Goal: Task Accomplishment & Management: Use online tool/utility

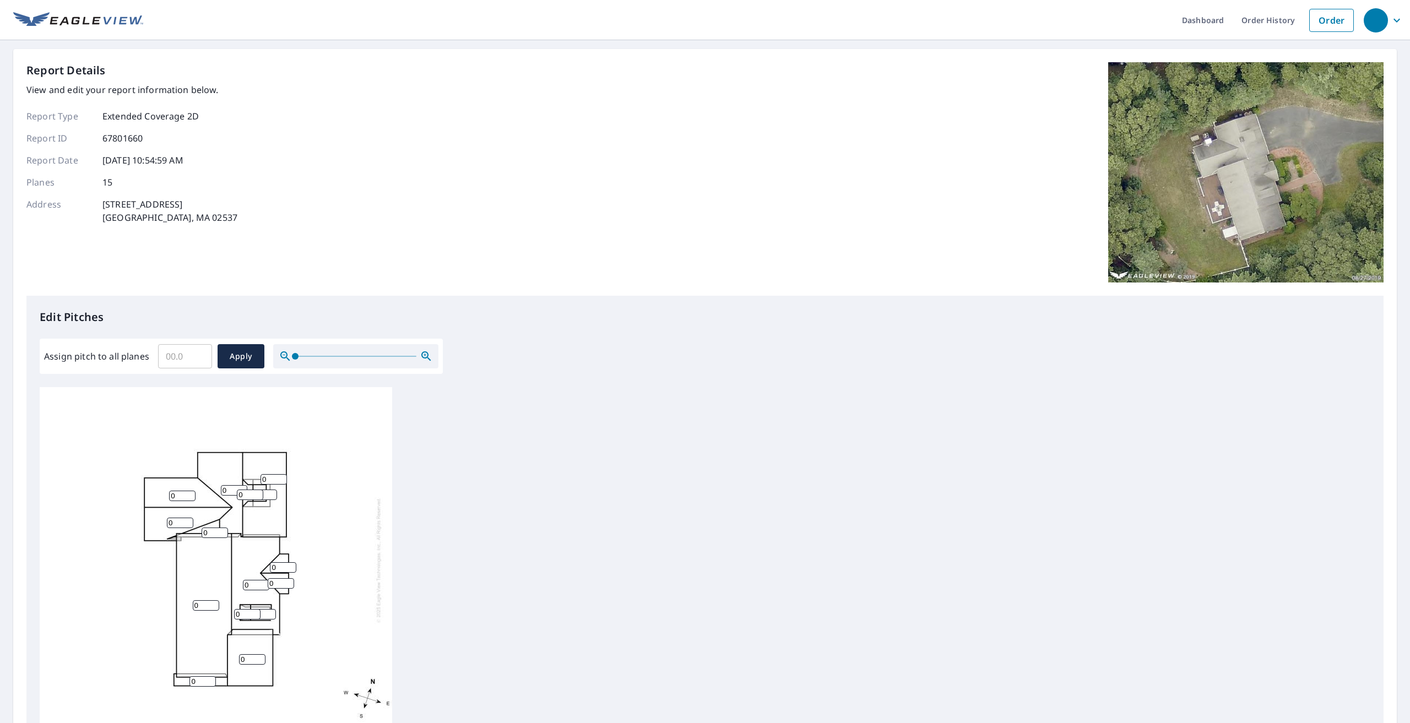
click at [184, 358] on input "Assign pitch to all planes" at bounding box center [185, 356] width 54 height 31
type input "8"
click at [238, 354] on span "Apply" at bounding box center [240, 357] width 29 height 14
type input "8"
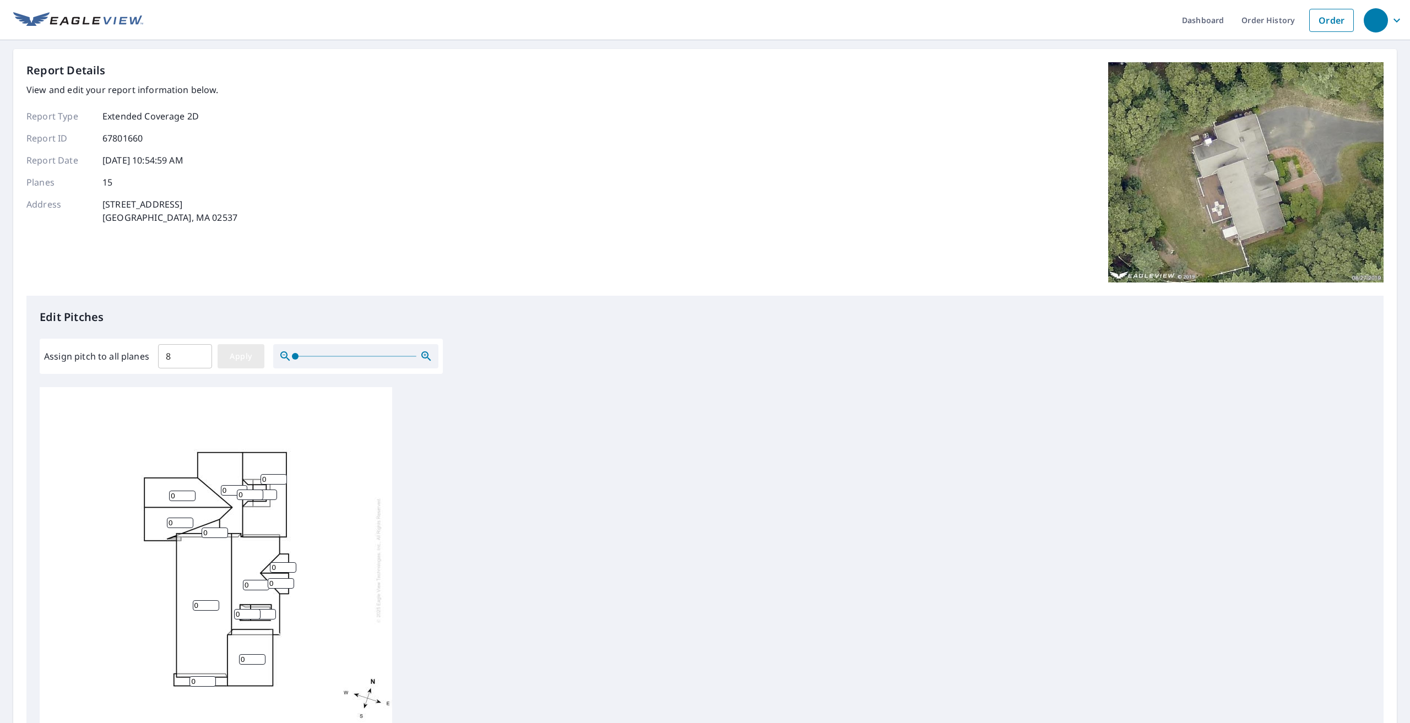
type input "8"
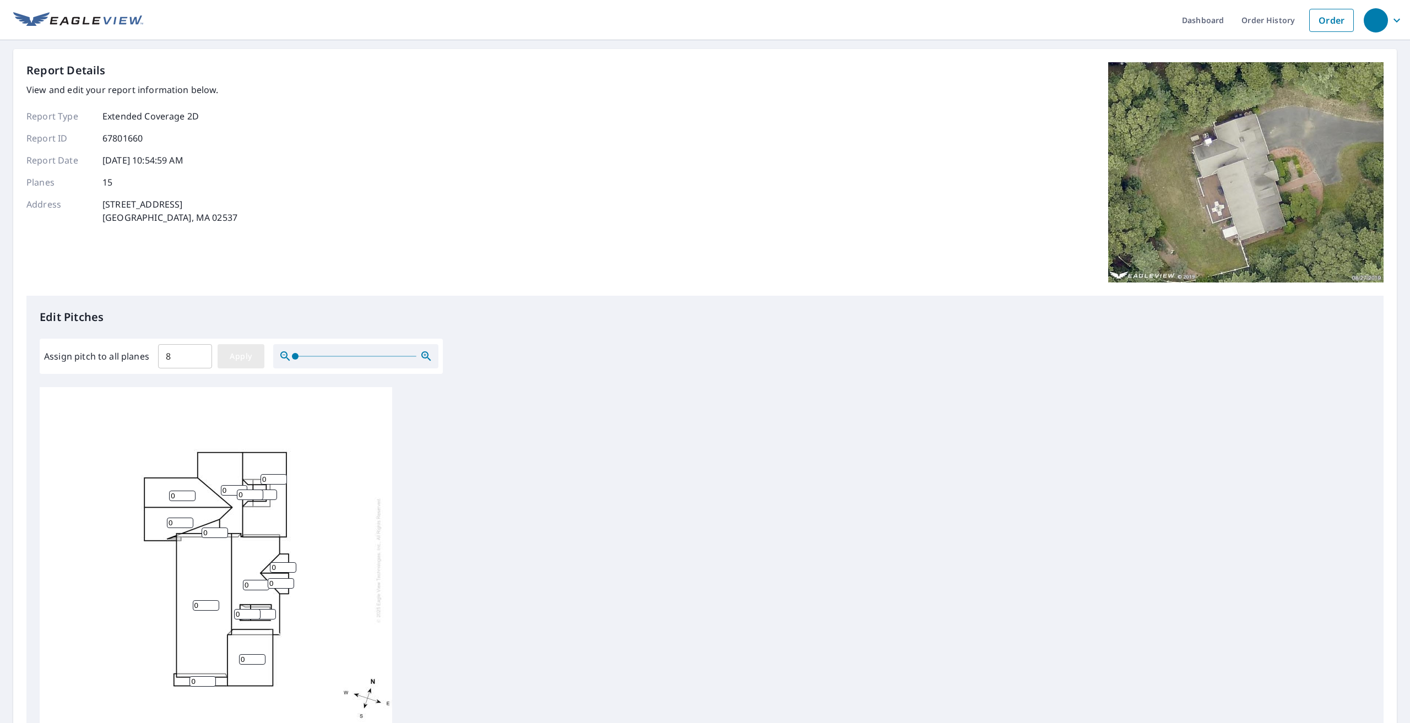
type input "8"
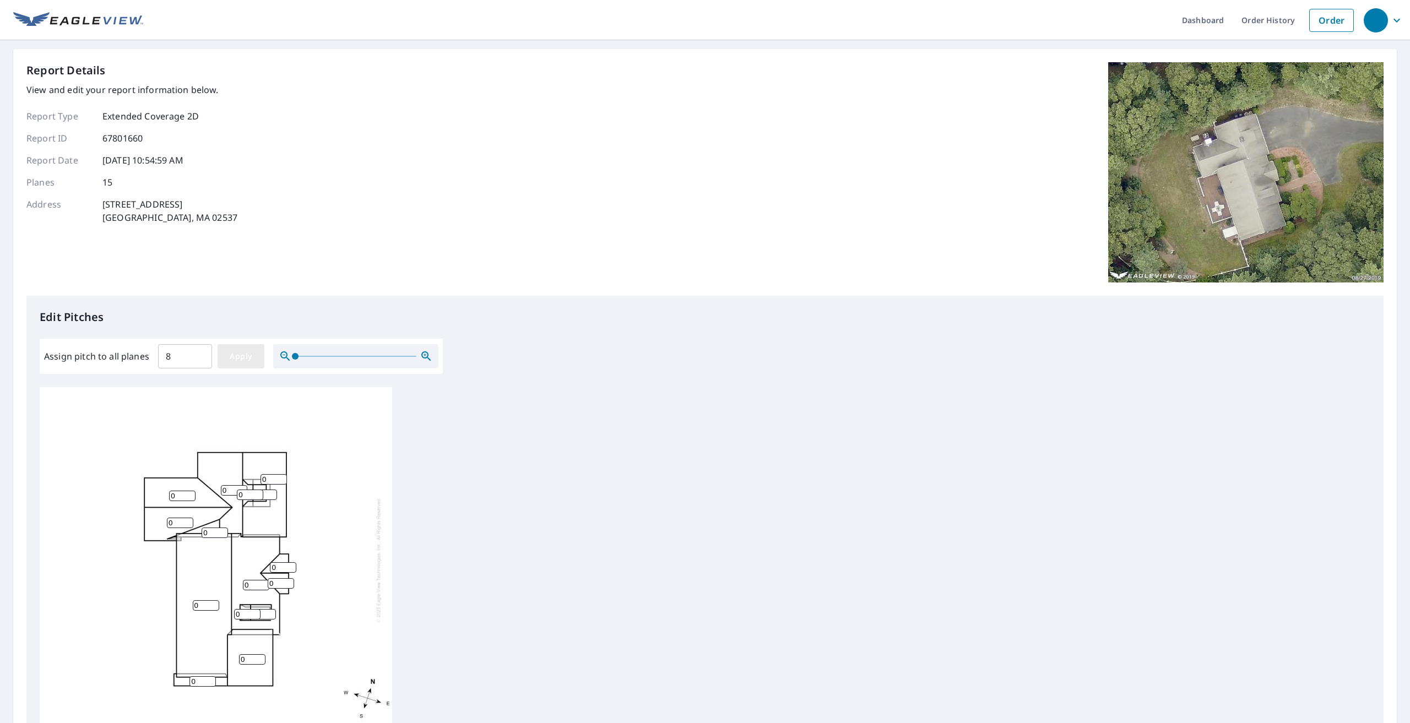
type input "8"
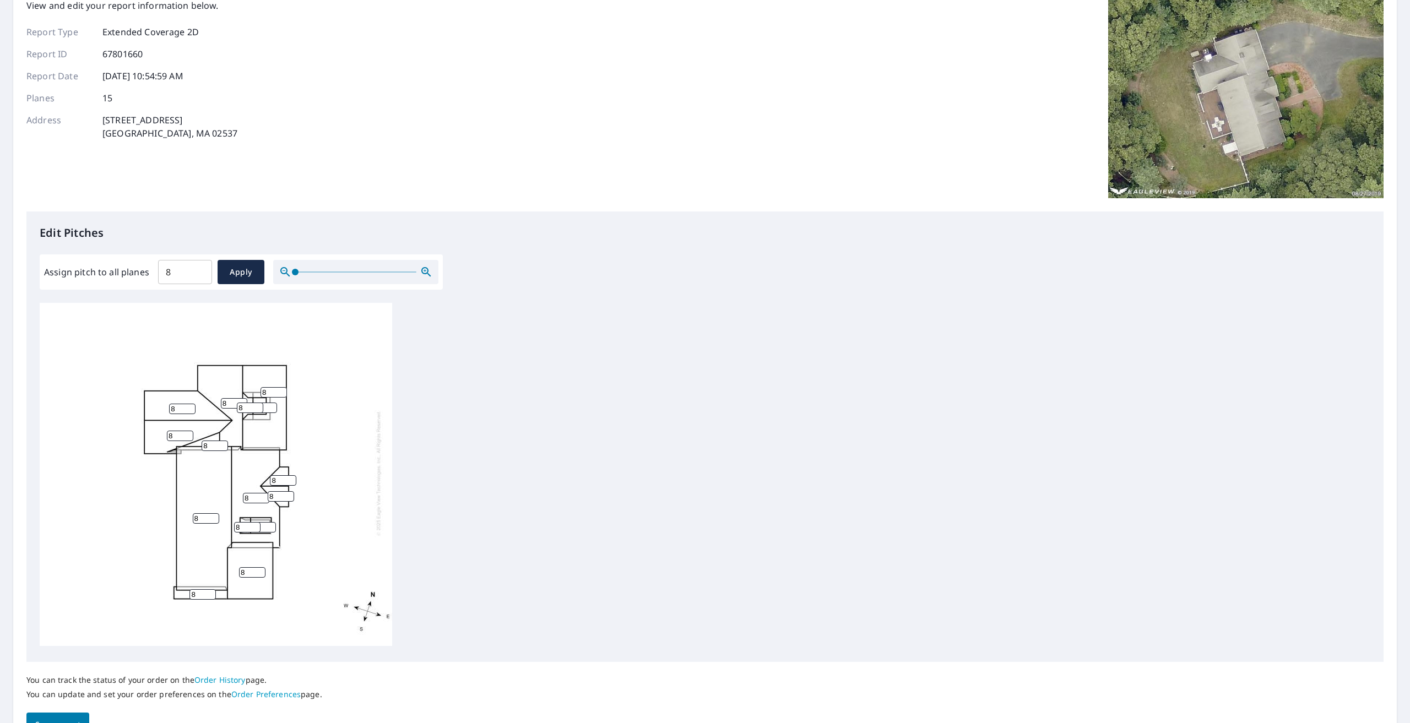
scroll to position [140, 0]
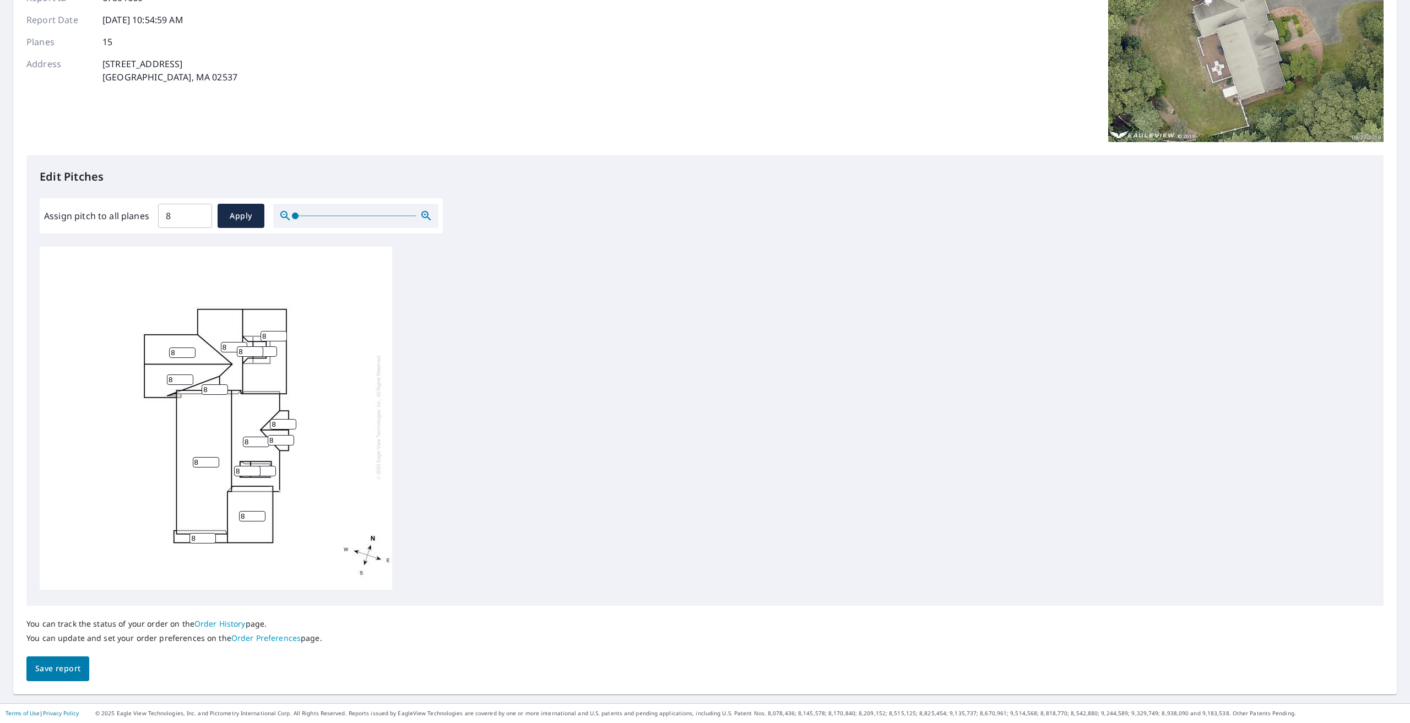
click at [57, 664] on span "Save report" at bounding box center [57, 669] width 45 height 14
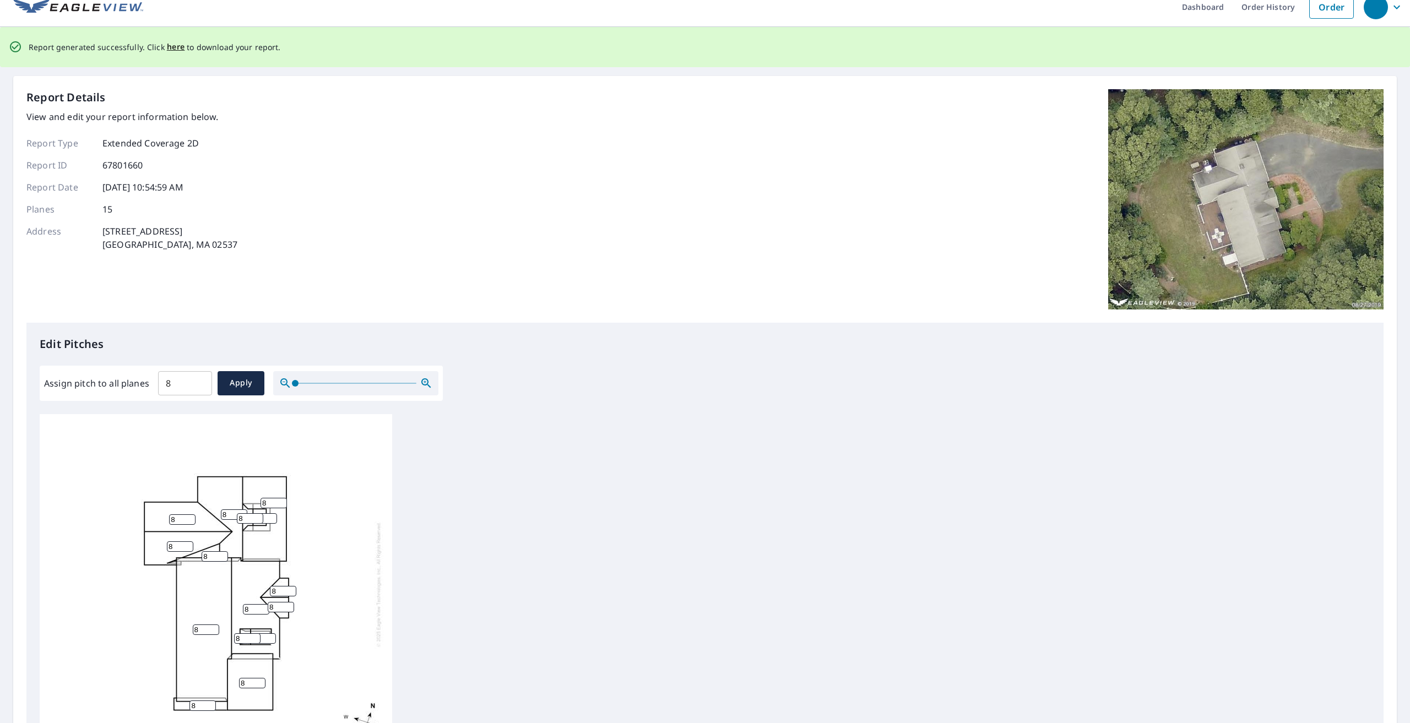
scroll to position [0, 0]
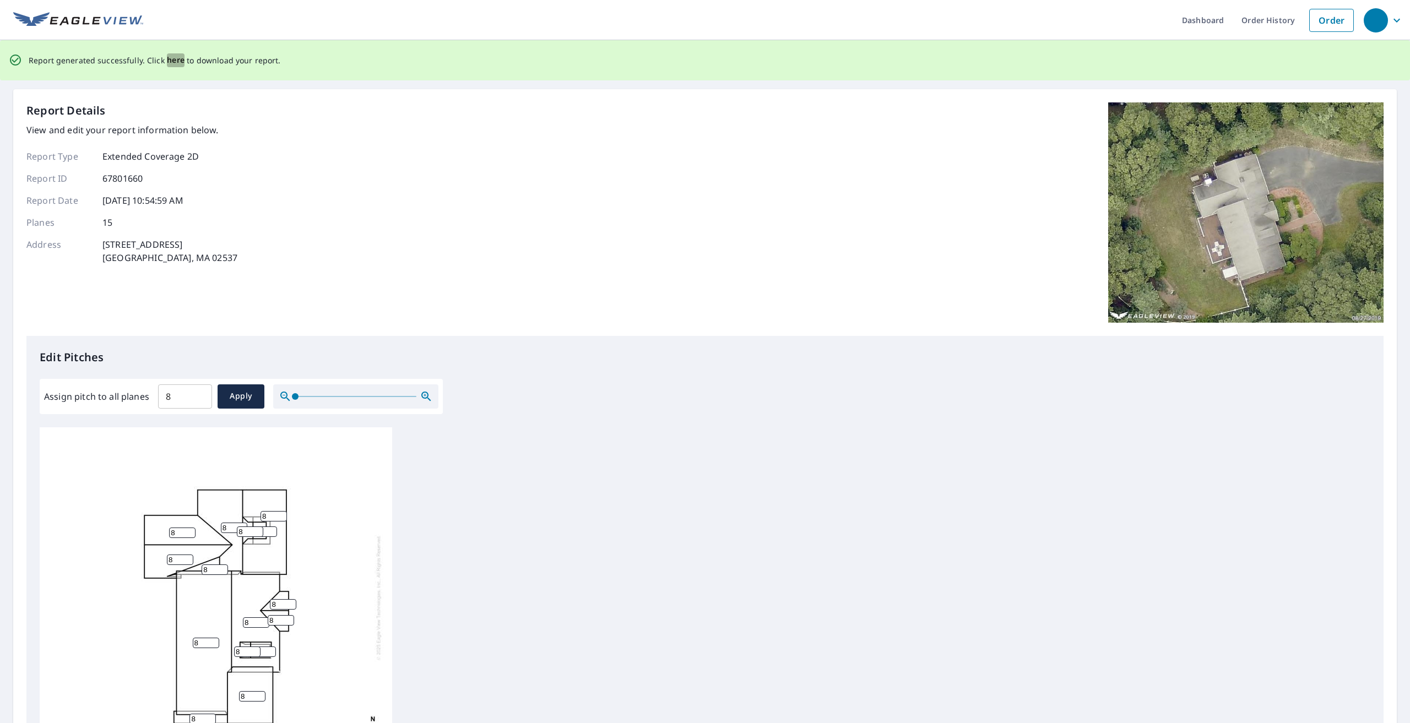
click at [173, 62] on span "here" at bounding box center [176, 60] width 18 height 14
